Goal: Task Accomplishment & Management: Manage account settings

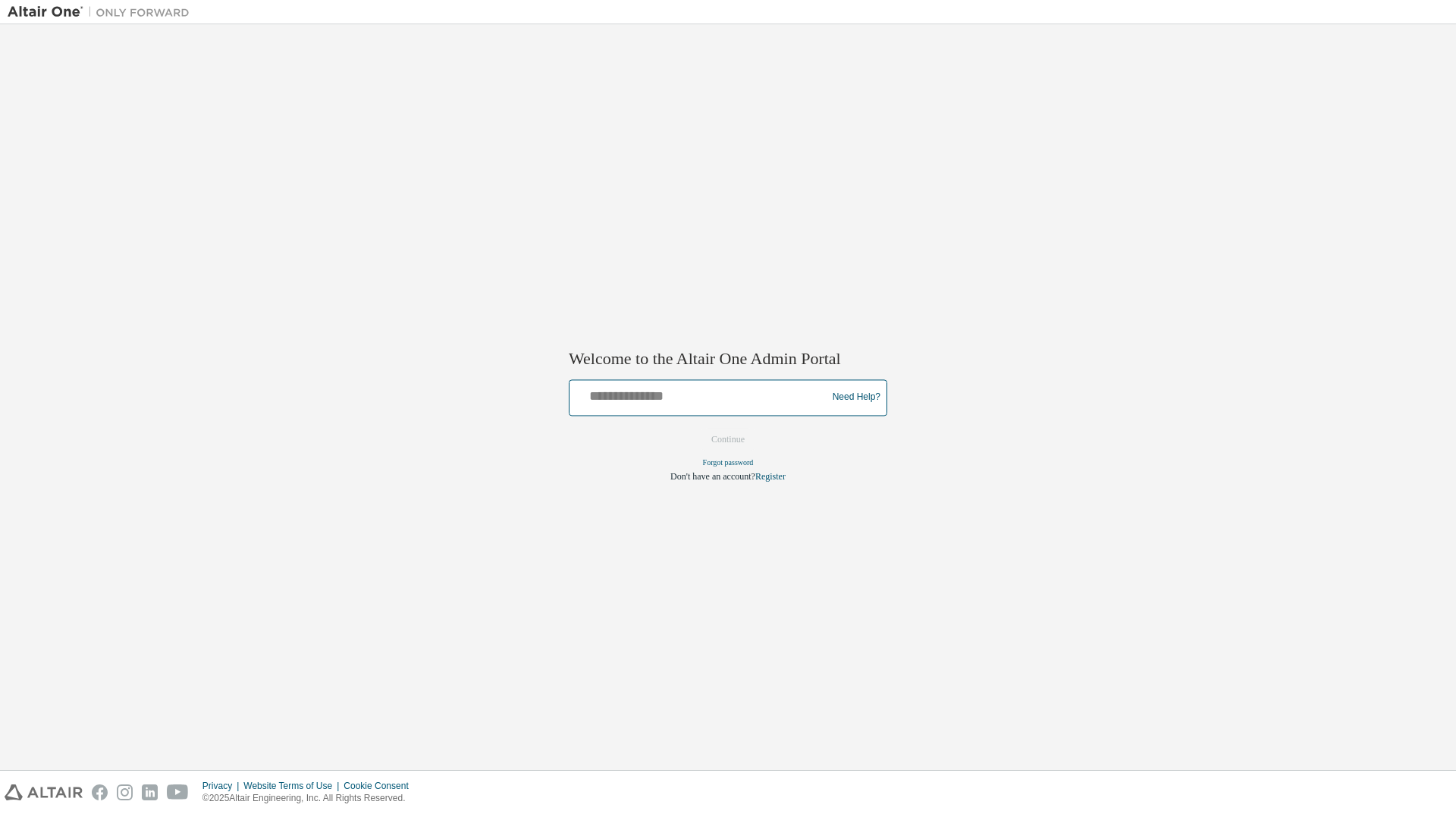
click at [610, 397] on input "text" at bounding box center [700, 394] width 250 height 22
type input "**********"
click at [734, 436] on button "Continue" at bounding box center [728, 439] width 66 height 23
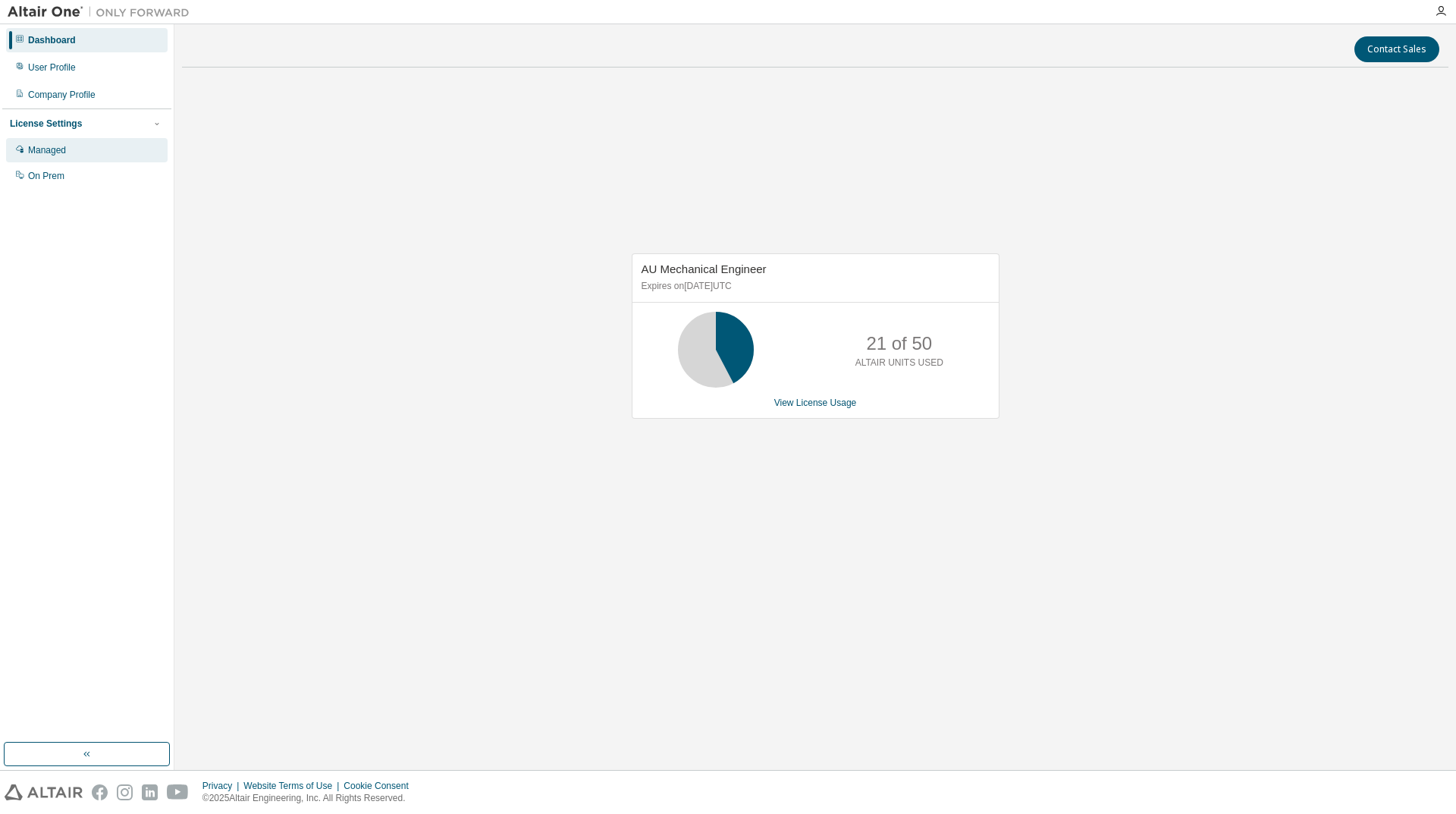
click at [54, 158] on div "Managed" at bounding box center [87, 150] width 161 height 24
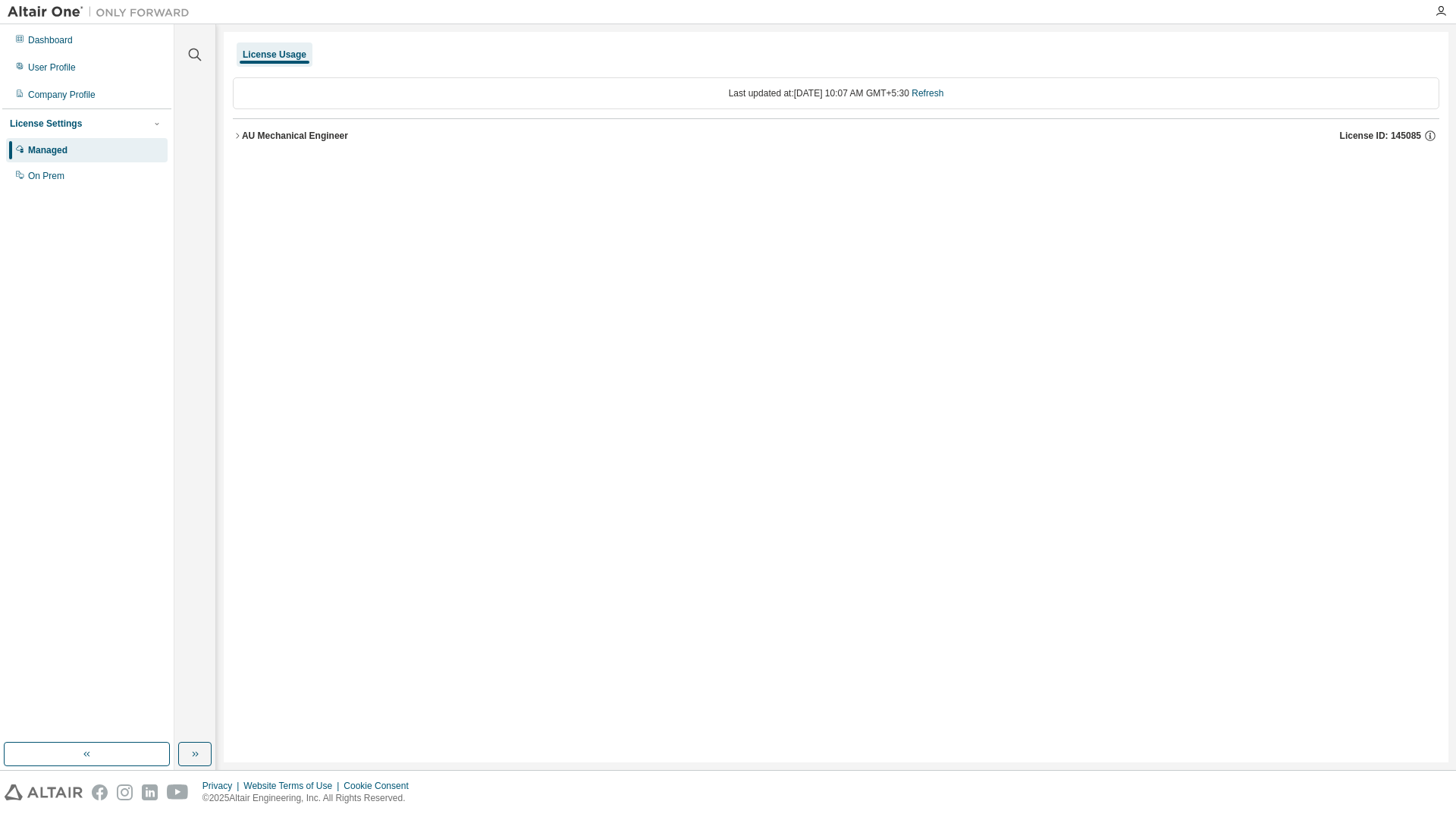
click at [239, 136] on icon "button" at bounding box center [237, 135] width 9 height 9
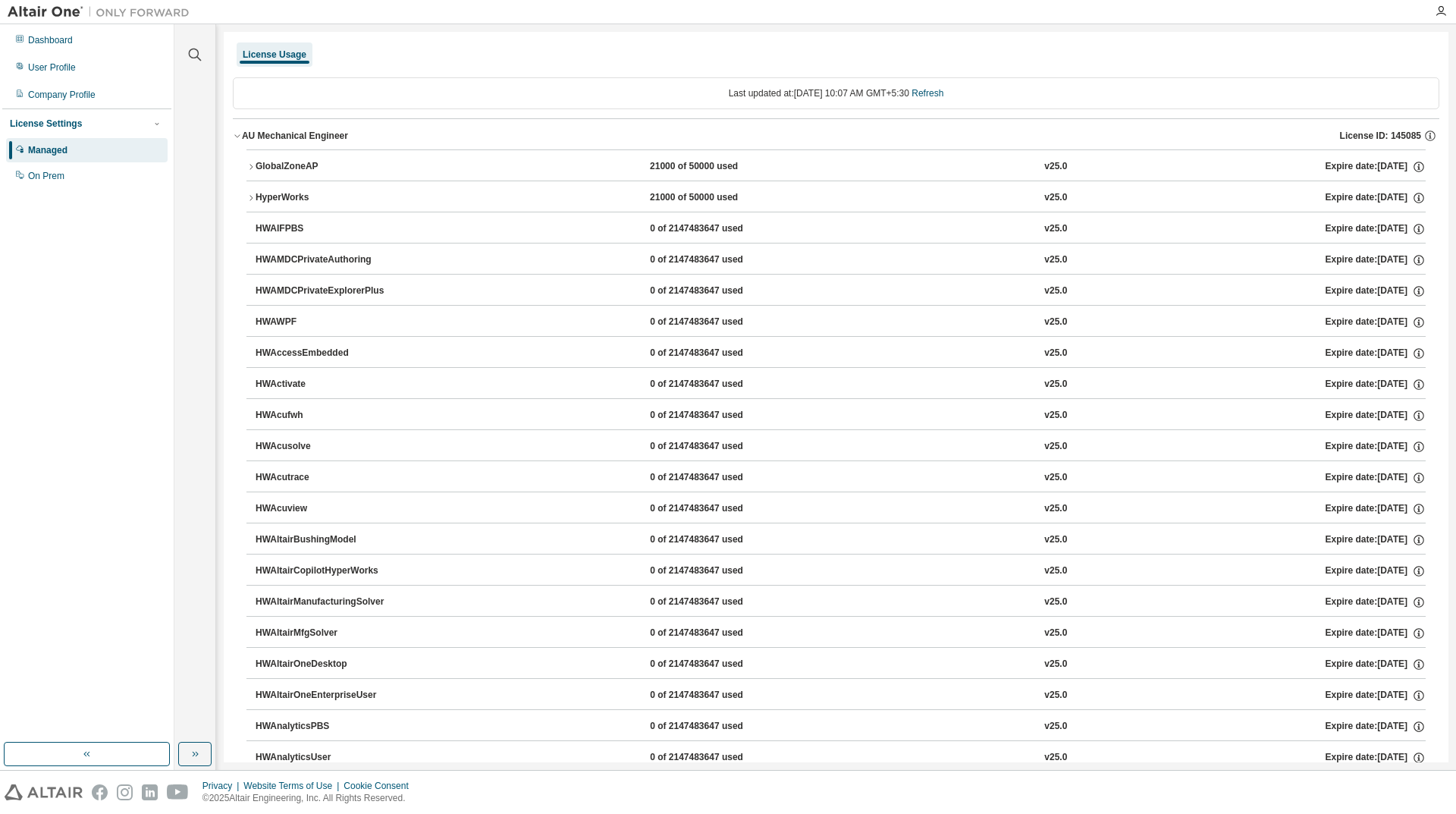
click at [251, 170] on icon "button" at bounding box center [251, 166] width 9 height 9
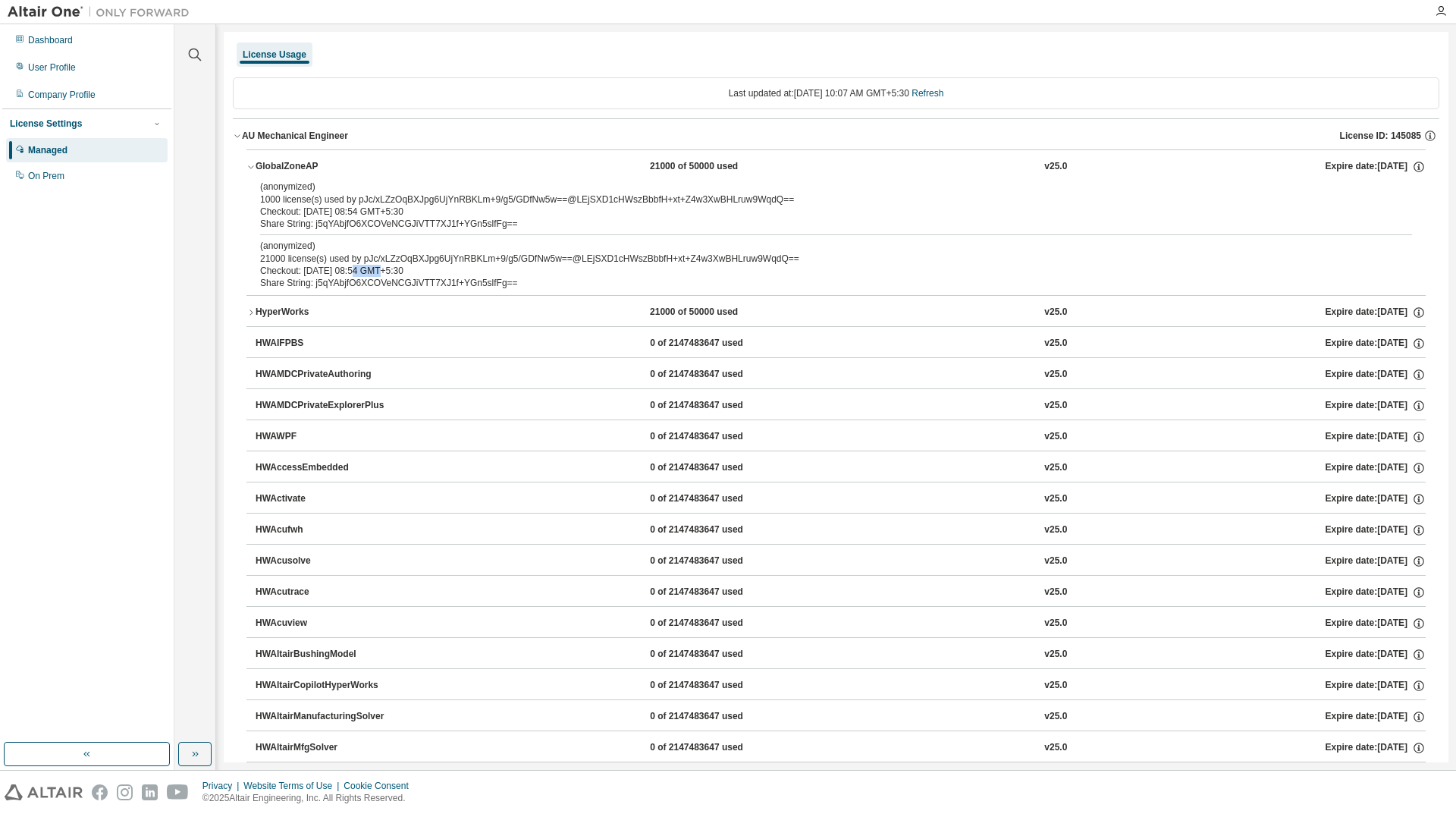
drag, startPoint x: 352, startPoint y: 272, endPoint x: 372, endPoint y: 271, distance: 20.0
click at [372, 271] on div "Checkout: [DATE] 08:54 GMT+5:30" at bounding box center [818, 271] width 1116 height 12
